Goal: Task Accomplishment & Management: Use online tool/utility

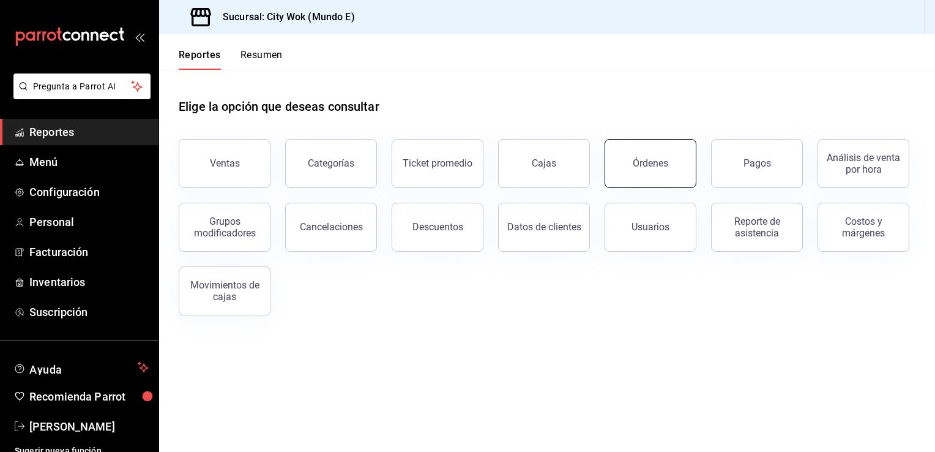
click at [649, 155] on button "Órdenes" at bounding box center [651, 163] width 92 height 49
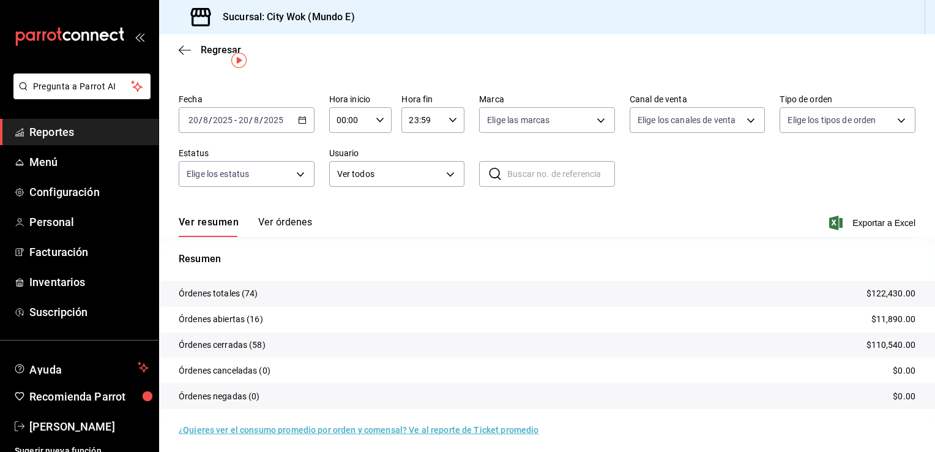
scroll to position [29, 0]
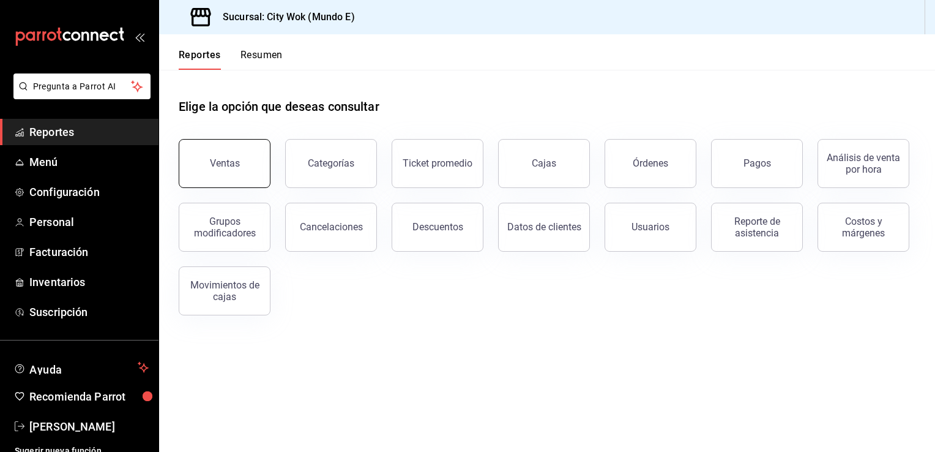
click at [256, 152] on button "Ventas" at bounding box center [225, 163] width 92 height 49
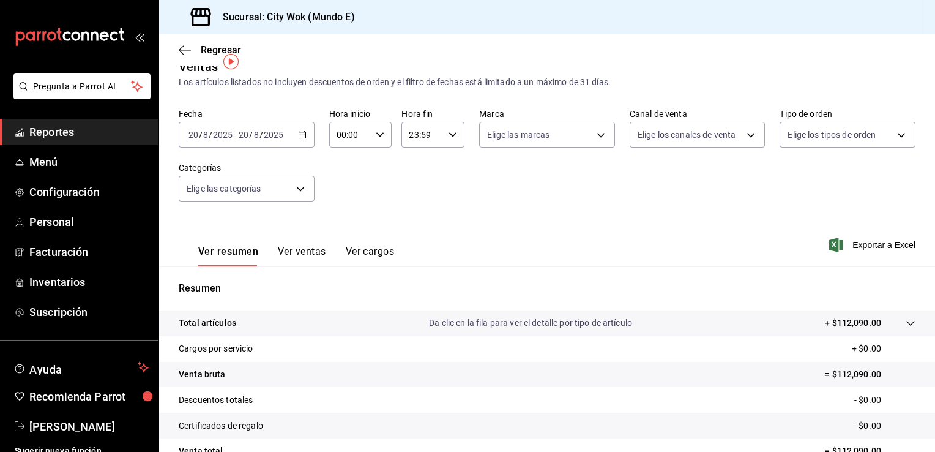
scroll to position [24, 0]
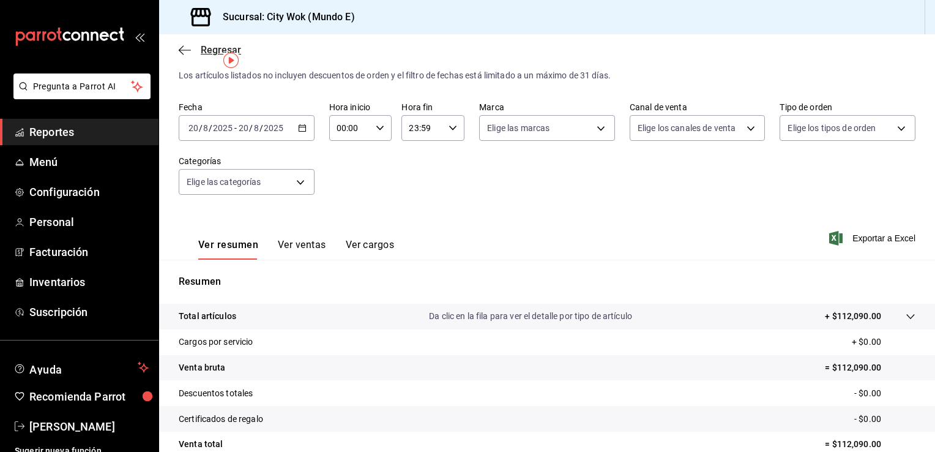
click at [179, 51] on icon "button" at bounding box center [185, 50] width 12 height 11
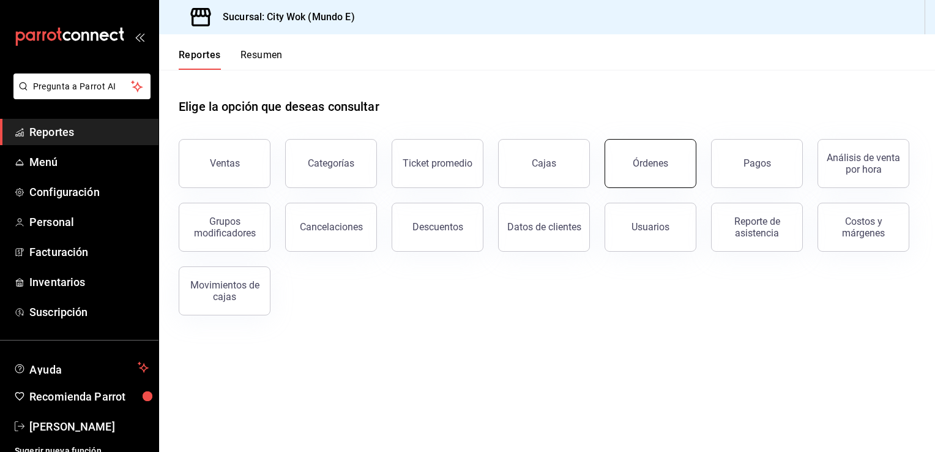
click at [630, 173] on button "Órdenes" at bounding box center [651, 163] width 92 height 49
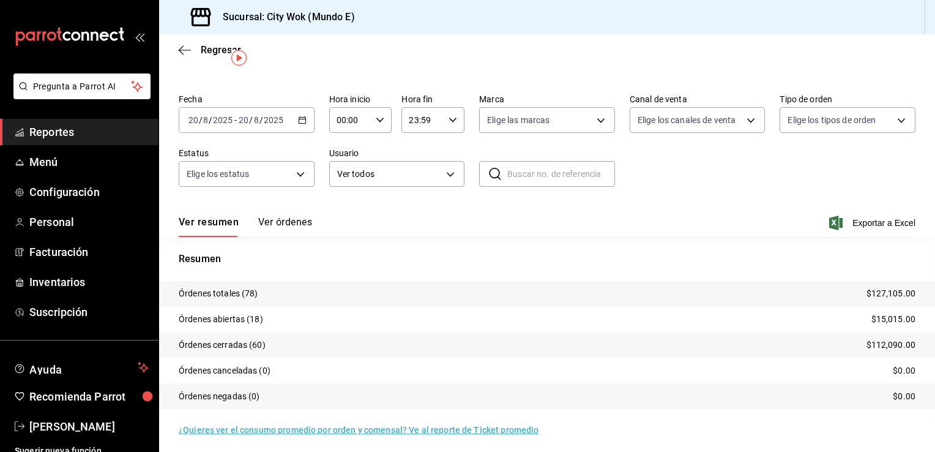
scroll to position [29, 0]
